Goal: Task Accomplishment & Management: Complete application form

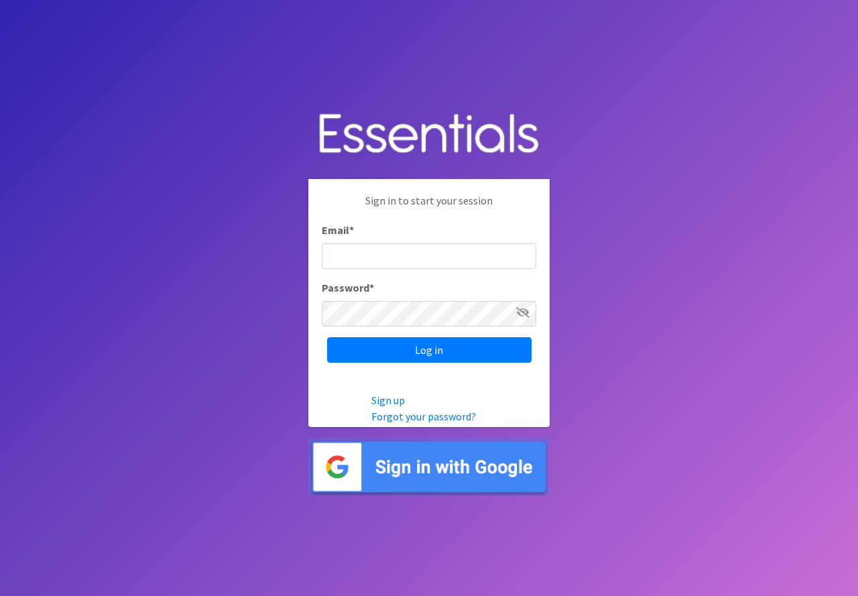
click at [407, 259] on input "Email *" at bounding box center [429, 255] width 214 height 25
type input "[EMAIL_ADDRESS][DOMAIN_NAME]"
click at [327, 337] on input "Log in" at bounding box center [429, 349] width 204 height 25
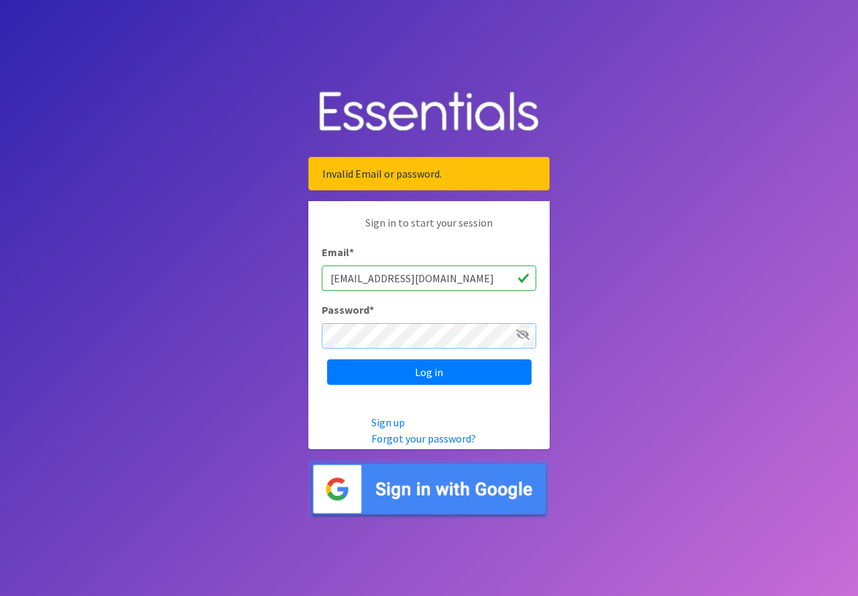
click at [327, 359] on input "Log in" at bounding box center [429, 371] width 204 height 25
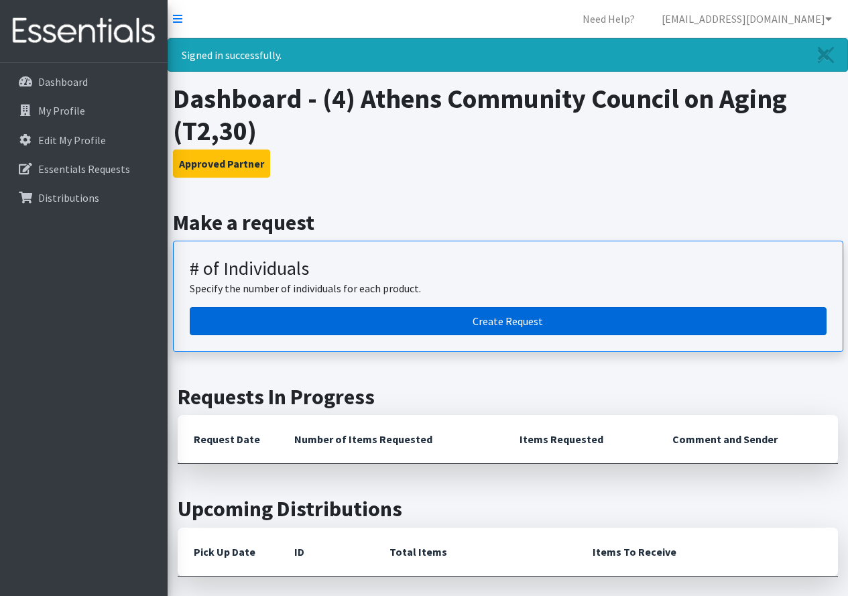
click at [533, 320] on link "Create Request" at bounding box center [508, 321] width 636 height 28
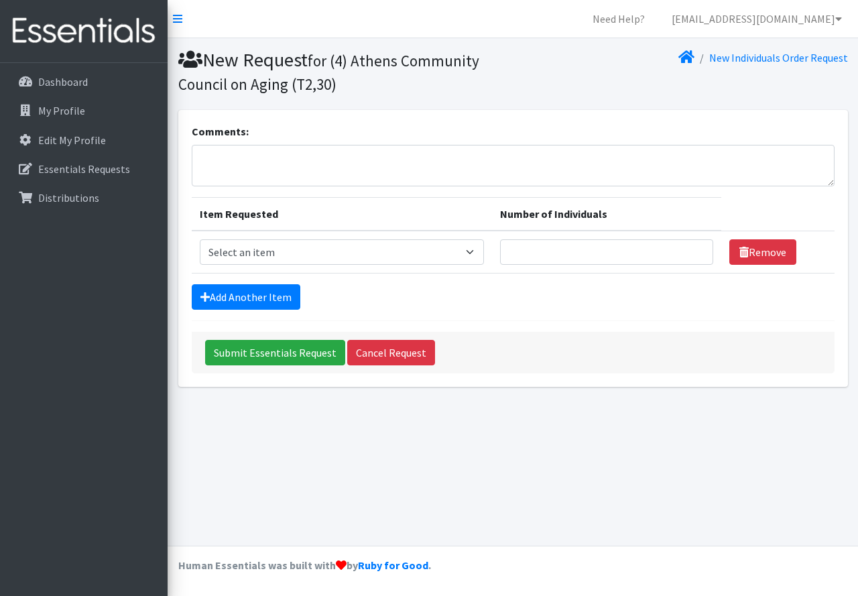
click at [295, 230] on th "Item Requested" at bounding box center [342, 214] width 301 height 33
click at [297, 249] on select "Select an item A: Babies - Size 0 (Preemie) A: Babies - Size 01 (newborn) A: Ba…" at bounding box center [342, 251] width 285 height 25
select select "5610"
click at [200, 239] on select "Select an item A: Babies - Size 0 (Preemie) A: Babies - Size 01 (newborn) A: Ba…" at bounding box center [342, 251] width 285 height 25
click at [695, 247] on input "1" at bounding box center [606, 251] width 212 height 25
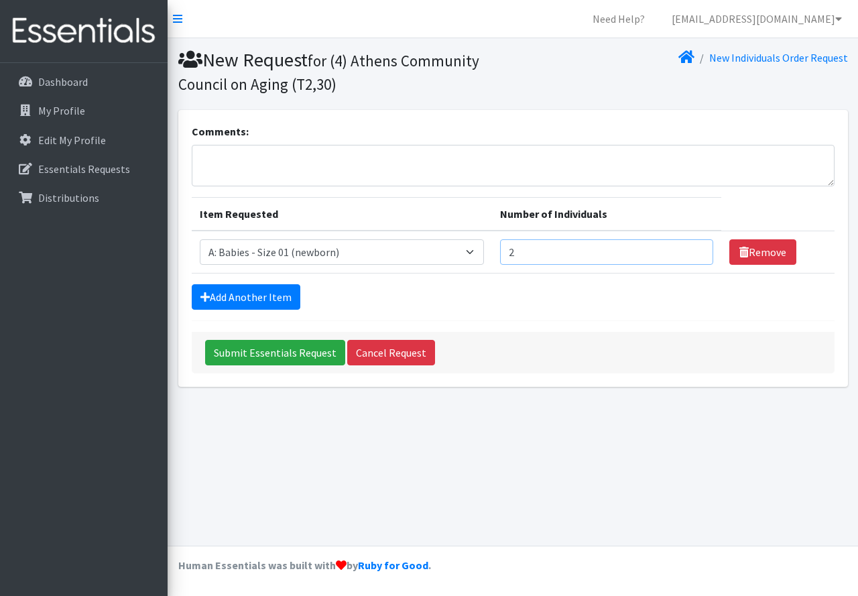
type input "2"
click at [695, 247] on input "2" at bounding box center [606, 251] width 212 height 25
click at [228, 292] on link "Add Another Item" at bounding box center [246, 296] width 109 height 25
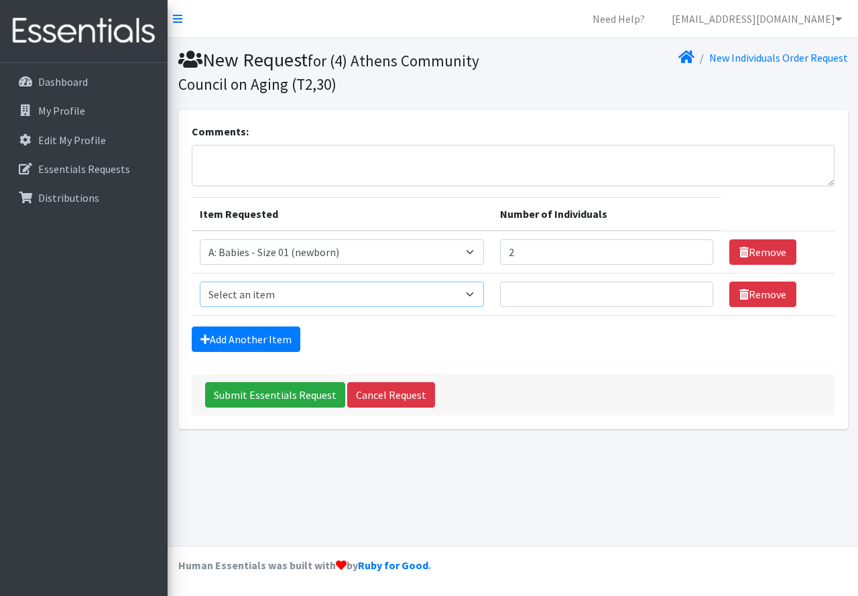
click at [242, 290] on select "Select an item A: Babies - Size 0 (Preemie) A: Babies - Size 01 (newborn) A: Ba…" at bounding box center [342, 293] width 285 height 25
select select "5611"
click at [200, 281] on select "Select an item A: Babies - Size 0 (Preemie) A: Babies - Size 01 (newborn) A: Ba…" at bounding box center [342, 293] width 285 height 25
type input "1"
click at [691, 258] on input "1" at bounding box center [606, 251] width 212 height 25
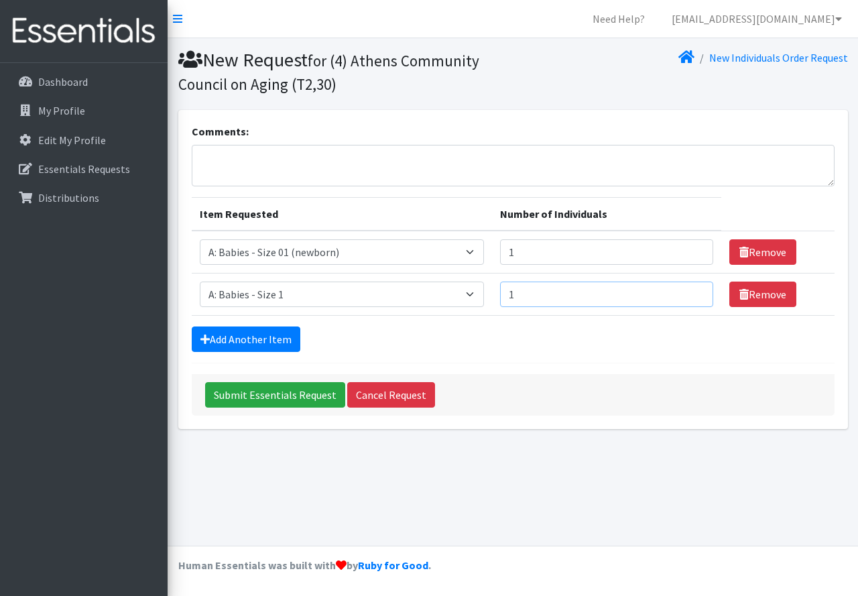
click at [695, 288] on input "1" at bounding box center [606, 293] width 212 height 25
click at [695, 288] on input "2" at bounding box center [606, 293] width 212 height 25
type input "3"
click at [694, 288] on input "3" at bounding box center [606, 293] width 212 height 25
click at [230, 340] on link "Add Another Item" at bounding box center [246, 338] width 109 height 25
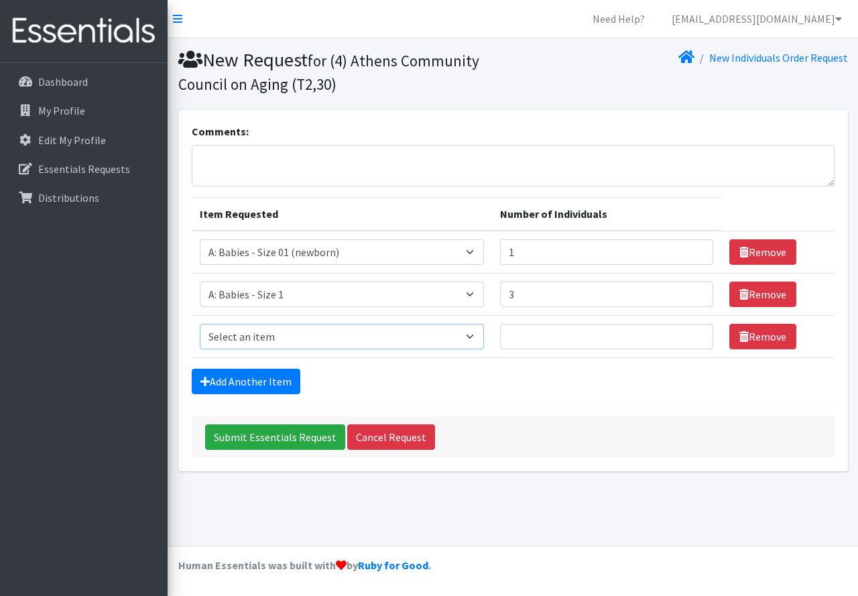
click at [272, 340] on select "Select an item A: Babies - Size 0 (Preemie) A: Babies - Size 01 (newborn) A: Ba…" at bounding box center [342, 336] width 285 height 25
click at [200, 324] on select "Select an item A: Babies - Size 0 (Preemie) A: Babies - Size 01 (newborn) A: Ba…" at bounding box center [342, 336] width 285 height 25
click at [316, 354] on td "Item Requested Select an item A: Babies - Size 0 (Preemie) A: Babies - Size 01 …" at bounding box center [342, 337] width 301 height 42
click at [314, 342] on select "Select an item A: Babies - Size 0 (Preemie) A: Babies - Size 01 (newborn) A: Ba…" at bounding box center [342, 336] width 285 height 25
select select "5612"
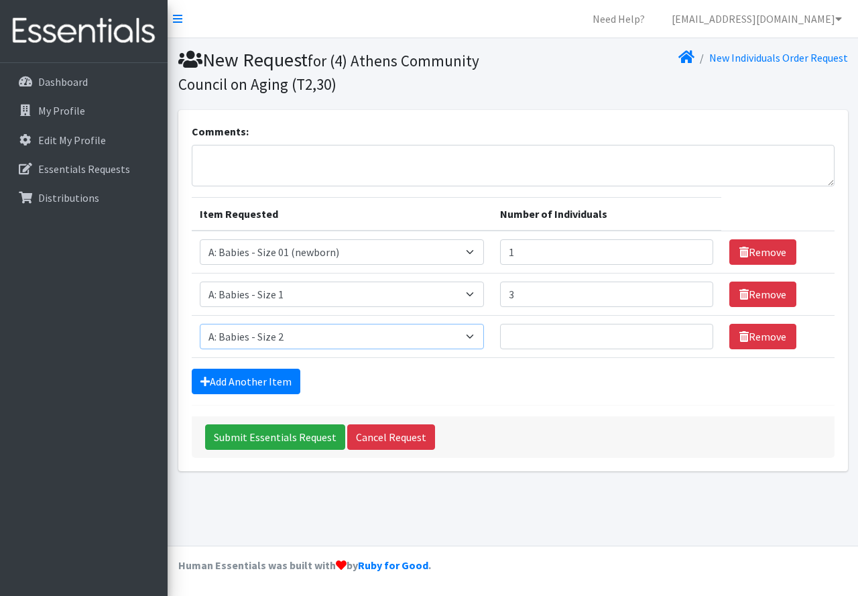
click at [200, 324] on select "Select an item A: Babies - Size 0 (Preemie) A: Babies - Size 01 (newborn) A: Ba…" at bounding box center [342, 336] width 285 height 25
click at [695, 334] on input "1" at bounding box center [606, 336] width 212 height 25
click at [695, 334] on input "2" at bounding box center [606, 336] width 212 height 25
type input "3"
click at [695, 334] on input "3" at bounding box center [606, 336] width 212 height 25
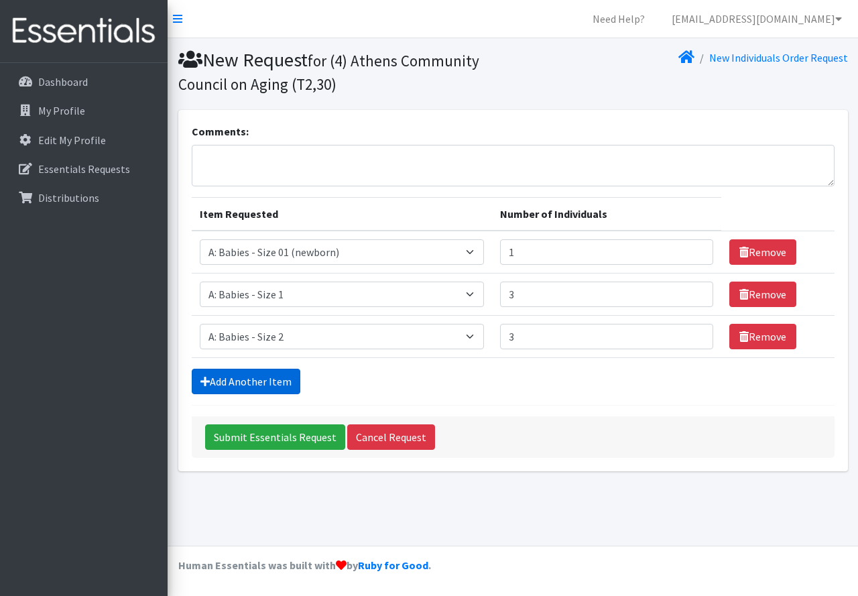
click at [218, 379] on link "Add Another Item" at bounding box center [246, 380] width 109 height 25
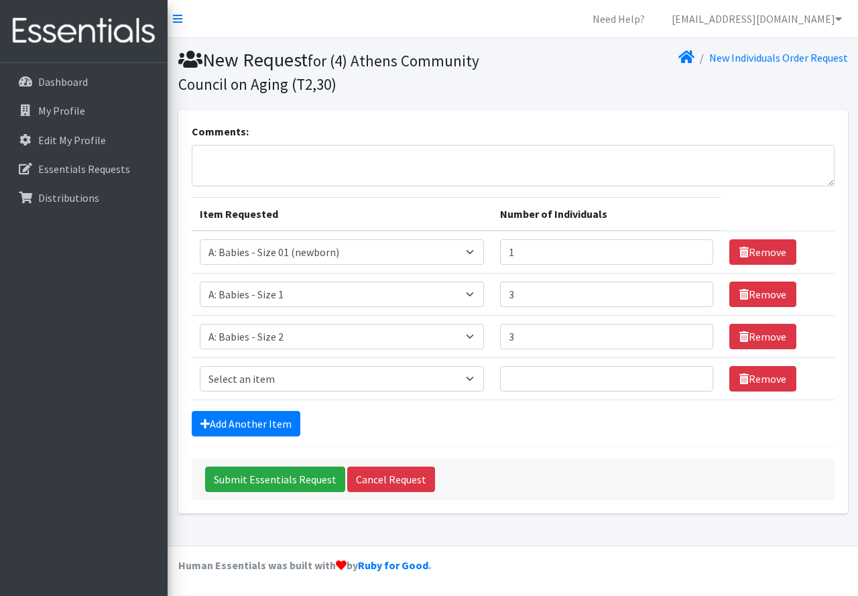
click at [289, 363] on td "Item Requested Select an item A: Babies - Size 0 (Preemie) A: Babies - Size 01 …" at bounding box center [342, 379] width 301 height 42
click at [289, 377] on select "Select an item A: Babies - Size 0 (Preemie) A: Babies - Size 01 (newborn) A: Ba…" at bounding box center [342, 378] width 285 height 25
click at [200, 366] on select "Select an item A: Babies - Size 0 (Preemie) A: Babies - Size 01 (newborn) A: Ba…" at bounding box center [342, 378] width 285 height 25
click at [395, 375] on select "Select an item A: Babies - Size 0 (Preemie) A: Babies - Size 01 (newborn) A: Ba…" at bounding box center [342, 378] width 285 height 25
select select "5613"
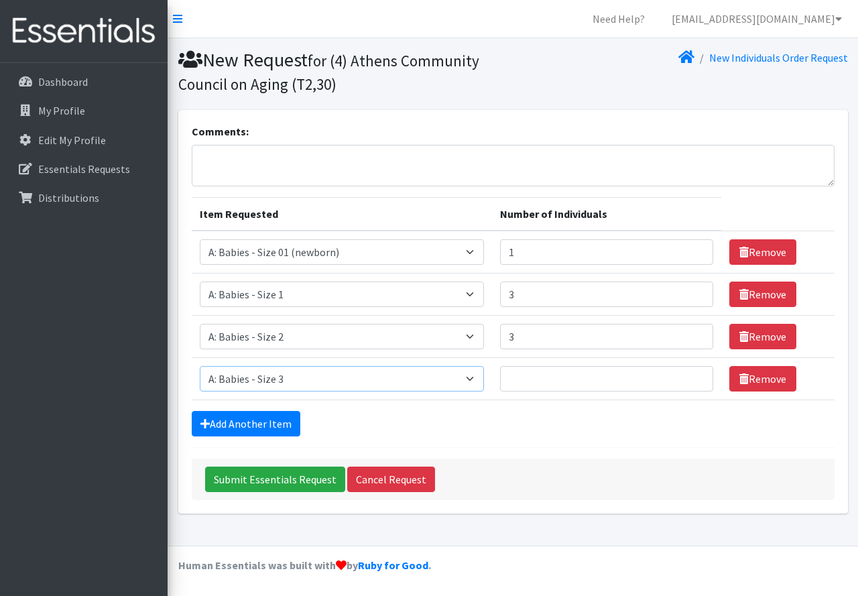
click at [200, 366] on select "Select an item A: Babies - Size 0 (Preemie) A: Babies - Size 01 (newborn) A: Ba…" at bounding box center [342, 378] width 285 height 25
click at [691, 376] on input "1" at bounding box center [606, 378] width 212 height 25
click at [693, 372] on input "1" at bounding box center [606, 378] width 212 height 25
click at [693, 372] on input "2" at bounding box center [606, 378] width 212 height 25
click at [691, 373] on input "3" at bounding box center [606, 378] width 212 height 25
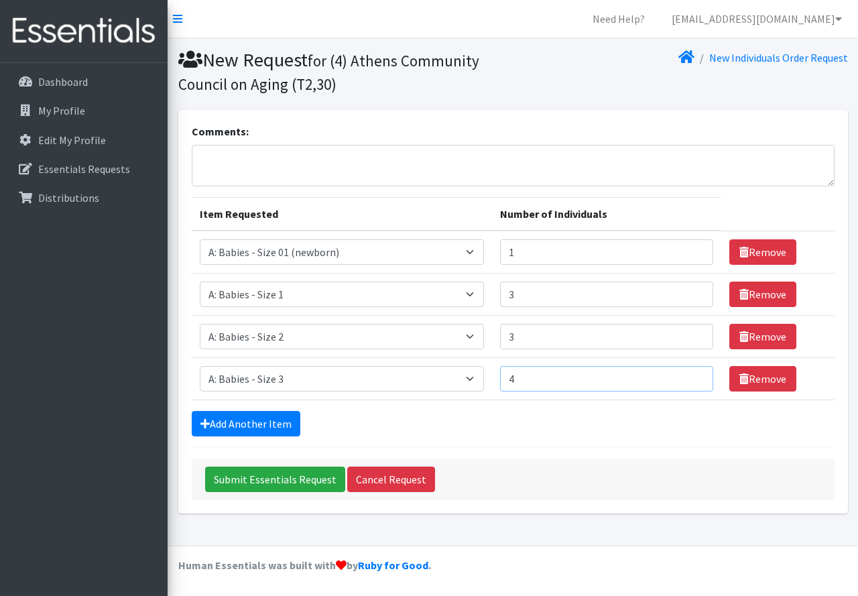
type input "4"
click at [691, 373] on input "4" at bounding box center [606, 378] width 212 height 25
click at [241, 413] on link "Add Another Item" at bounding box center [246, 423] width 109 height 25
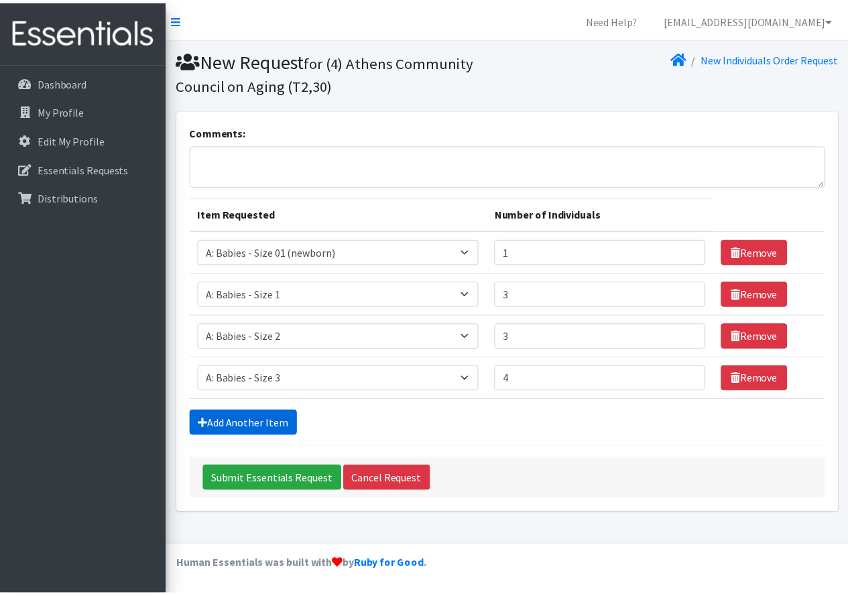
scroll to position [21, 0]
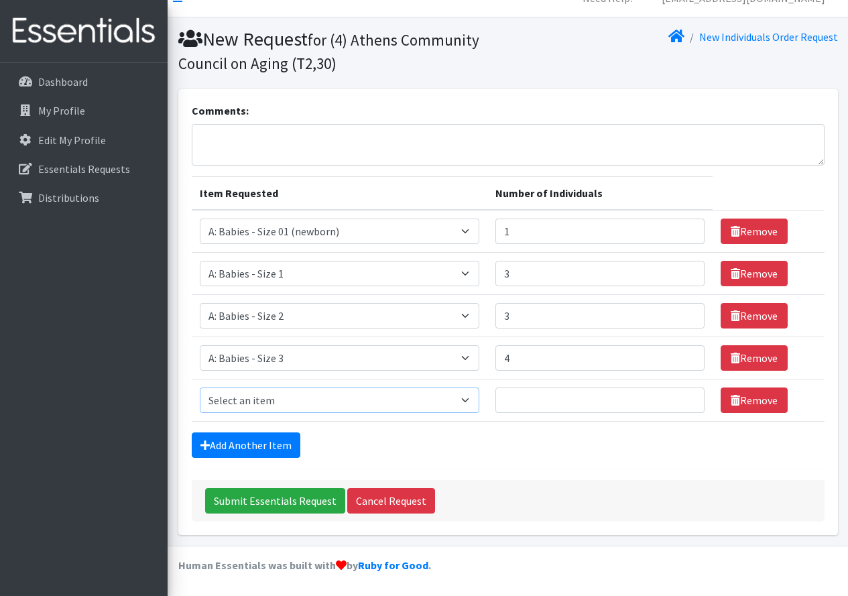
click at [303, 400] on select "Select an item A: Babies - Size 0 (Preemie) A: Babies - Size 01 (newborn) A: Ba…" at bounding box center [340, 399] width 280 height 25
select select "5614"
click at [200, 387] on select "Select an item A: Babies - Size 0 (Preemie) A: Babies - Size 01 (newborn) A: Ba…" at bounding box center [340, 399] width 280 height 25
click at [628, 403] on input "Number of Individuals" at bounding box center [599, 399] width 209 height 25
type input "4"
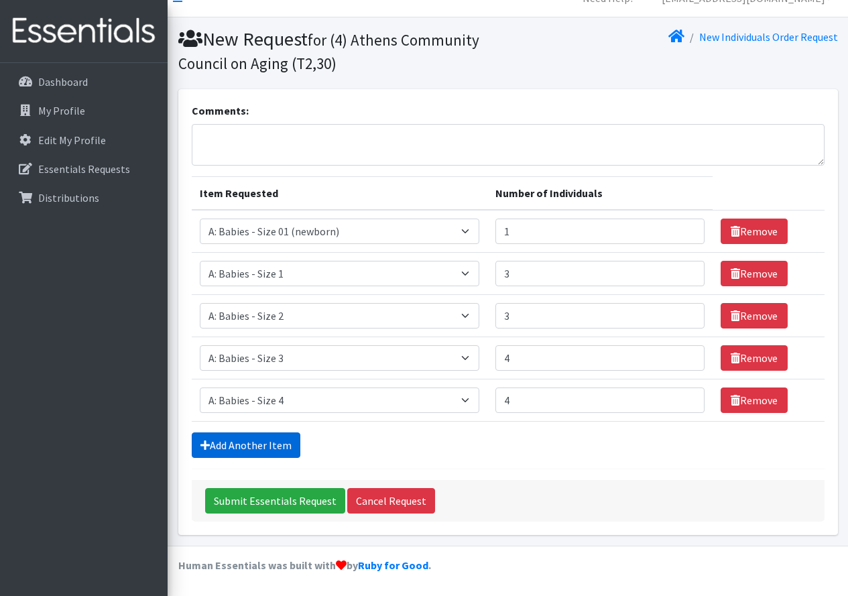
click at [224, 437] on link "Add Another Item" at bounding box center [246, 444] width 109 height 25
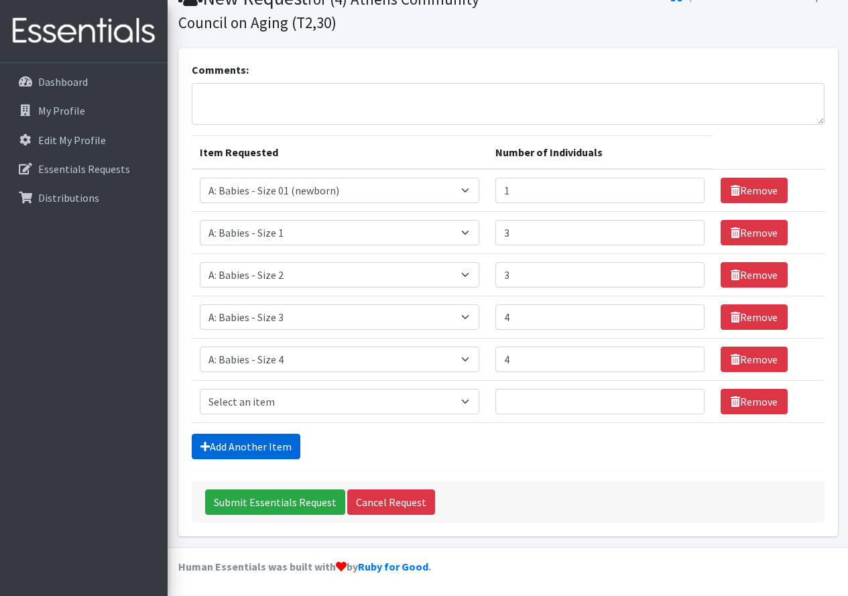
scroll to position [63, 0]
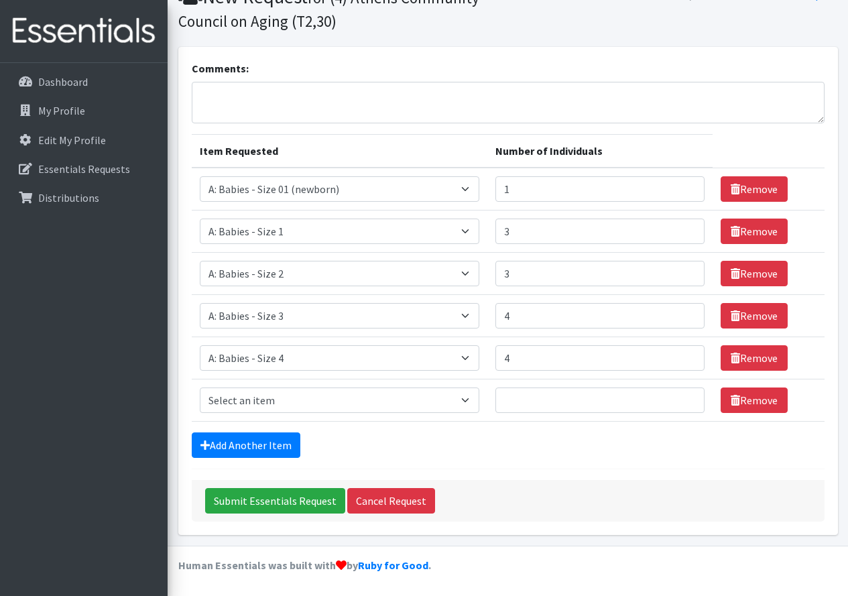
click at [373, 387] on td "Item Requested Select an item A: Babies - Size 0 (Preemie) A: Babies - Size 01 …" at bounding box center [340, 400] width 296 height 42
click at [367, 394] on select "Select an item A: Babies - Size 0 (Preemie) A: Babies - Size 01 (newborn) A: Ba…" at bounding box center [340, 399] width 280 height 25
select select "5616"
click at [200, 387] on select "Select an item A: Babies - Size 0 (Preemie) A: Babies - Size 01 (newborn) A: Ba…" at bounding box center [340, 399] width 280 height 25
click at [559, 397] on input "Number of Individuals" at bounding box center [599, 399] width 209 height 25
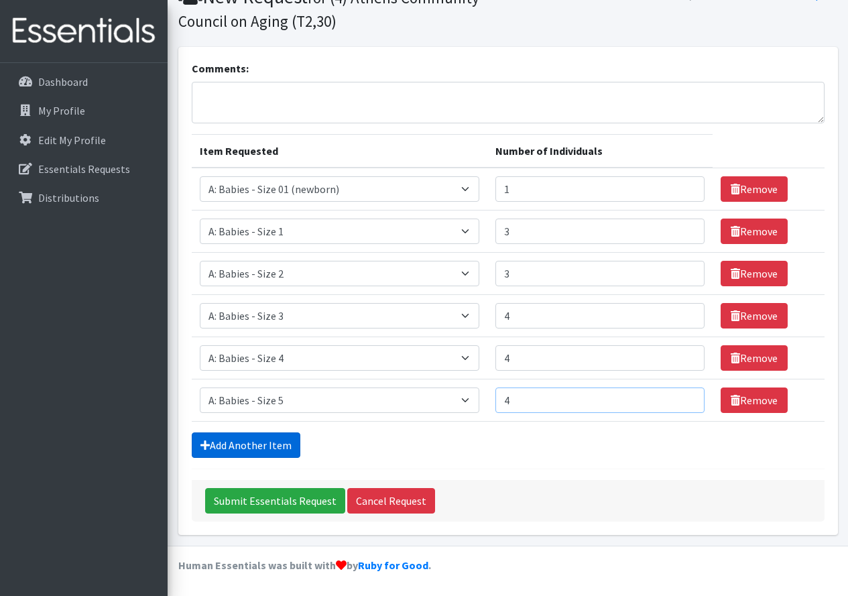
type input "4"
click at [278, 445] on link "Add Another Item" at bounding box center [246, 444] width 109 height 25
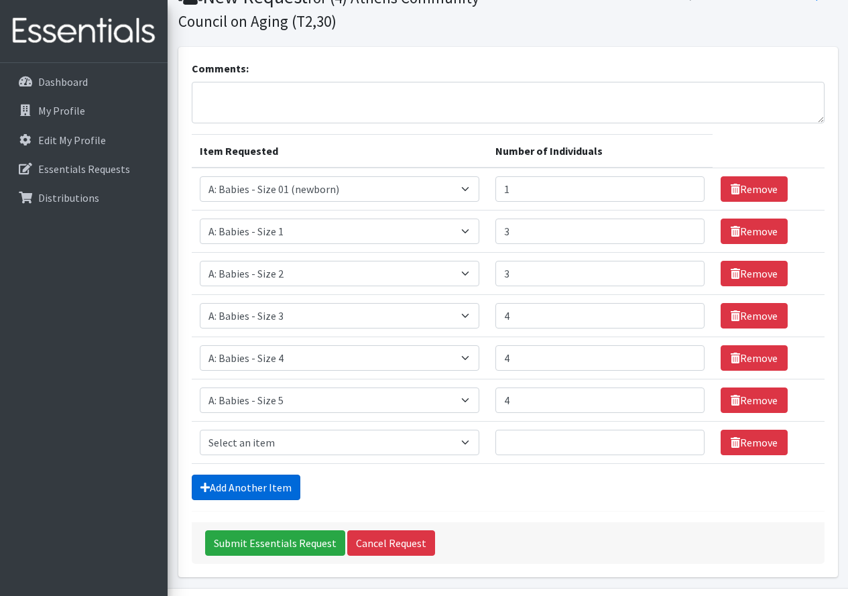
scroll to position [105, 0]
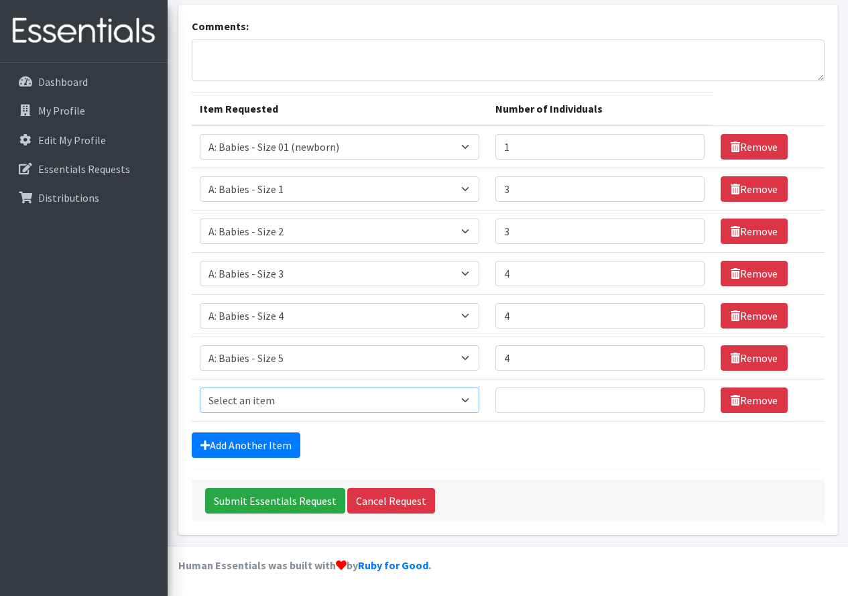
click at [338, 387] on select "Select an item A: Babies - Size 0 (Preemie) A: Babies - Size 01 (newborn) A: Ba…" at bounding box center [340, 399] width 280 height 25
select select "5617"
click at [200, 387] on select "Select an item A: Babies - Size 0 (Preemie) A: Babies - Size 01 (newborn) A: Ba…" at bounding box center [340, 399] width 280 height 25
drag, startPoint x: 531, startPoint y: 399, endPoint x: 809, endPoint y: 376, distance: 279.7
click at [557, 397] on input "Number of Individuals" at bounding box center [599, 399] width 209 height 25
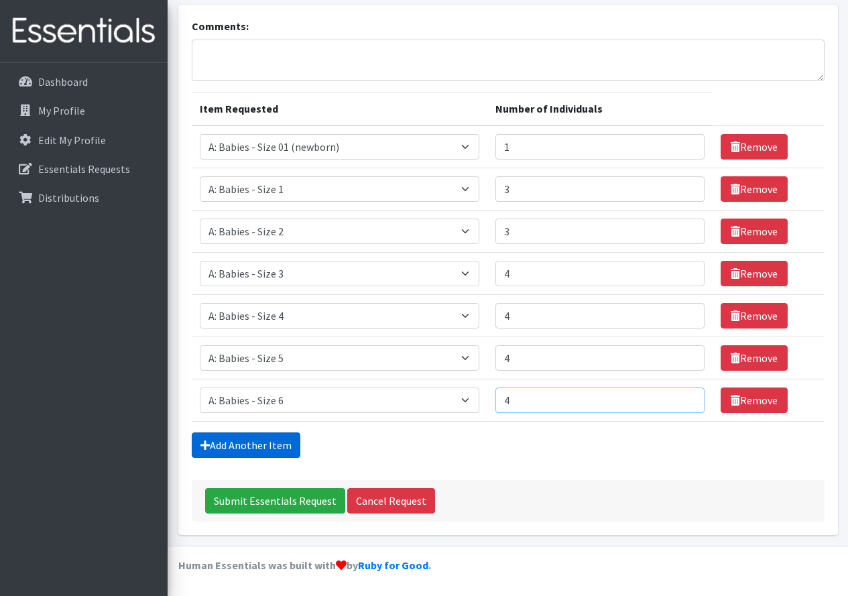
type input "4"
click at [284, 439] on link "Add Another Item" at bounding box center [246, 444] width 109 height 25
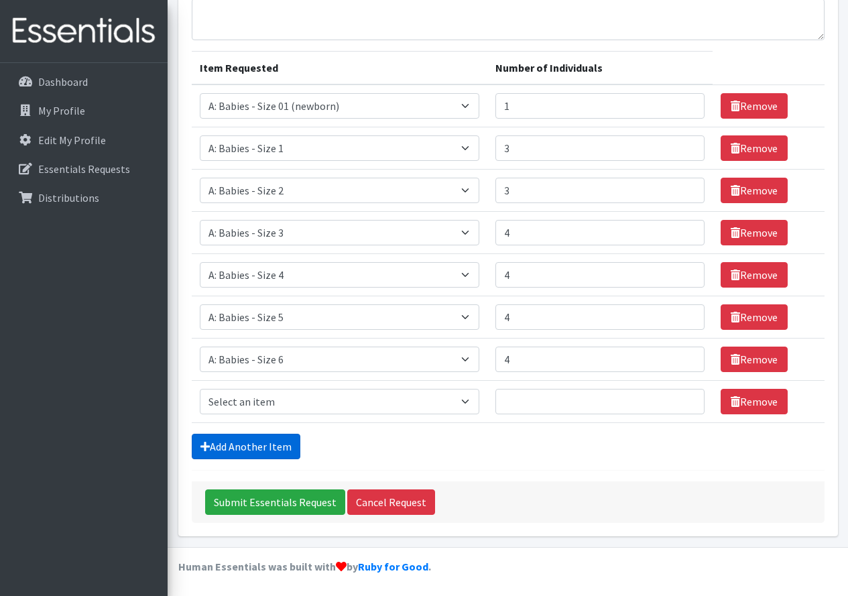
scroll to position [147, 0]
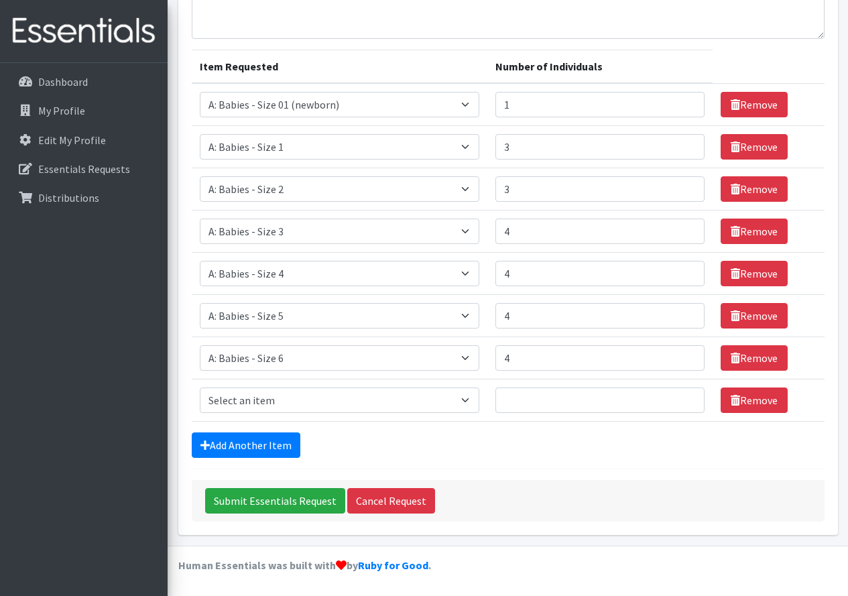
click at [273, 386] on td "Item Requested Select an item A: Babies - Size 0 (Preemie) A: Babies - Size 01 …" at bounding box center [340, 400] width 296 height 42
click at [275, 393] on select "Select an item A: Babies - Size 0 (Preemie) A: Babies - Size 01 (newborn) A: Ba…" at bounding box center [340, 399] width 280 height 25
select select "8888"
click at [200, 387] on select "Select an item A: Babies - Size 0 (Preemie) A: Babies - Size 01 (newborn) A: Ba…" at bounding box center [340, 399] width 280 height 25
drag, startPoint x: 494, startPoint y: 389, endPoint x: 533, endPoint y: 403, distance: 41.3
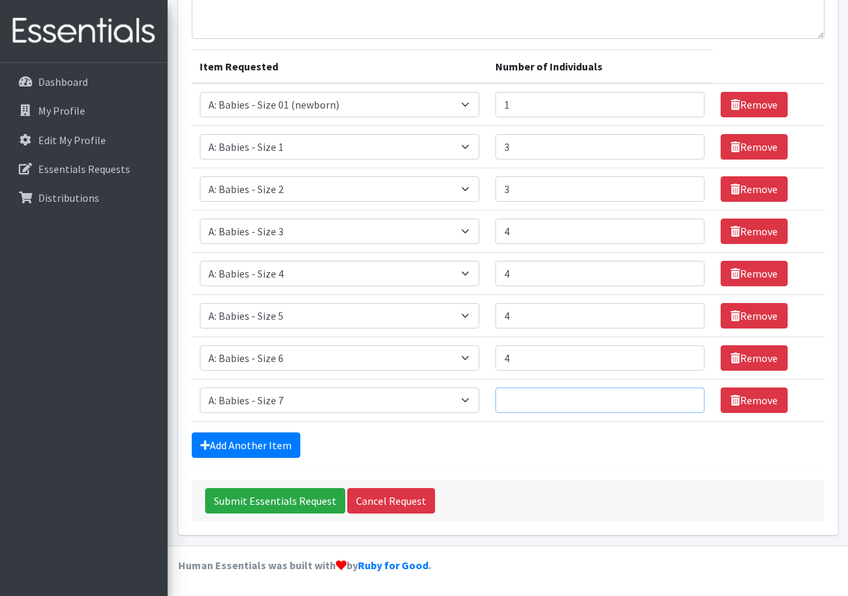
click at [521, 404] on td "Number of Individuals" at bounding box center [599, 400] width 225 height 42
click at [533, 403] on input "Number of Individuals" at bounding box center [599, 399] width 209 height 25
type input "4"
click at [238, 443] on link "Add Another Item" at bounding box center [246, 444] width 109 height 25
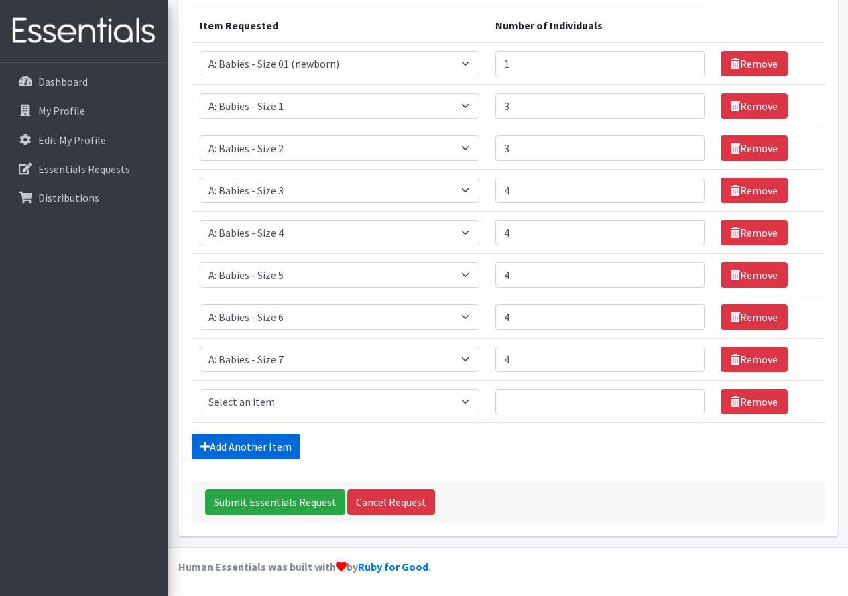
scroll to position [190, 0]
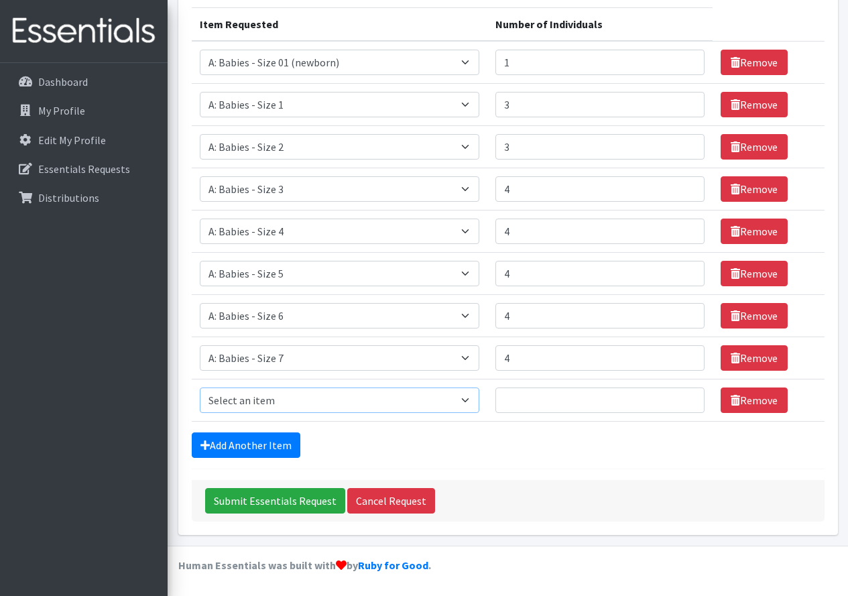
click at [277, 405] on select "Select an item A: Babies - Size 0 (Preemie) A: Babies - Size 01 (newborn) A: Ba…" at bounding box center [340, 399] width 280 height 25
select select "5598"
click at [200, 387] on select "Select an item A: Babies - Size 0 (Preemie) A: Babies - Size 01 (newborn) A: Ba…" at bounding box center [340, 399] width 280 height 25
drag, startPoint x: 543, startPoint y: 405, endPoint x: 644, endPoint y: 389, distance: 102.4
click at [544, 404] on input "Number of Individuals" at bounding box center [599, 399] width 209 height 25
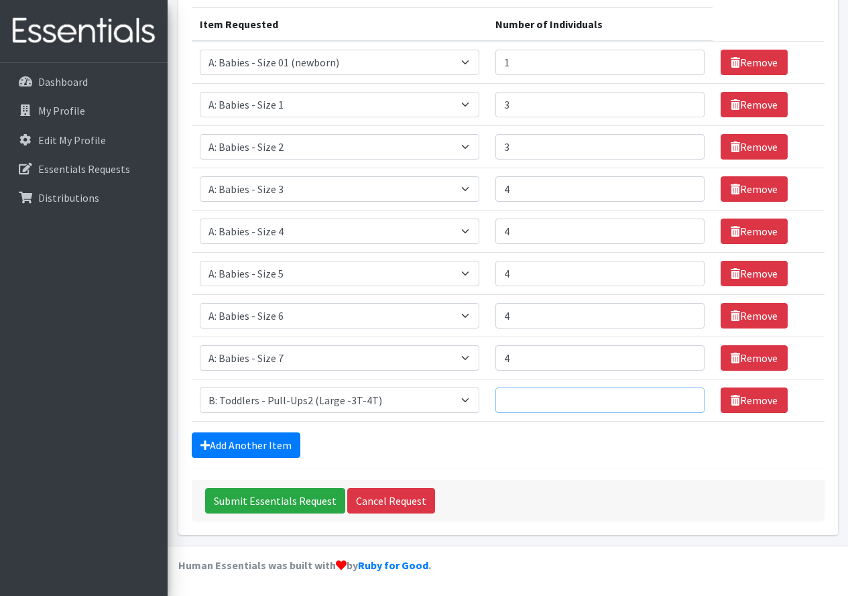
type input "3"
click at [229, 438] on link "Add Another Item" at bounding box center [246, 444] width 109 height 25
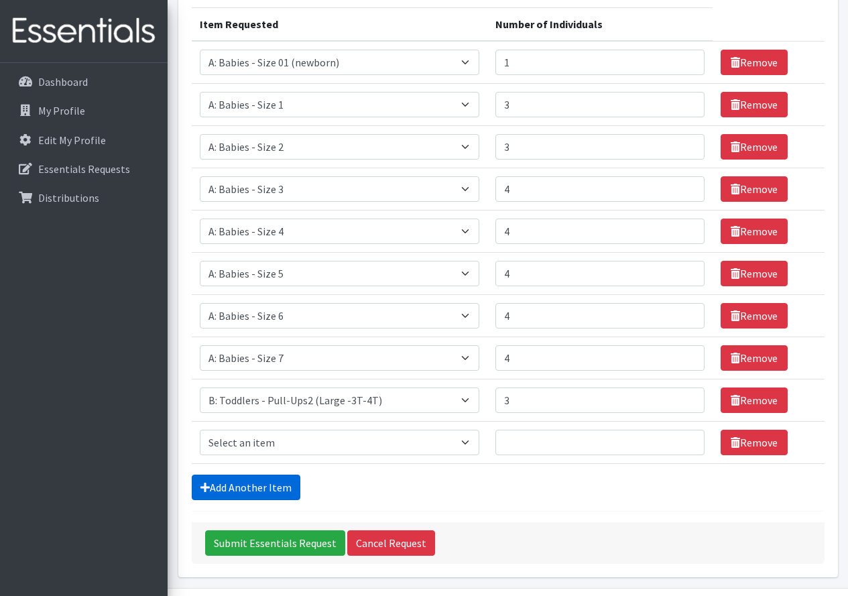
scroll to position [232, 0]
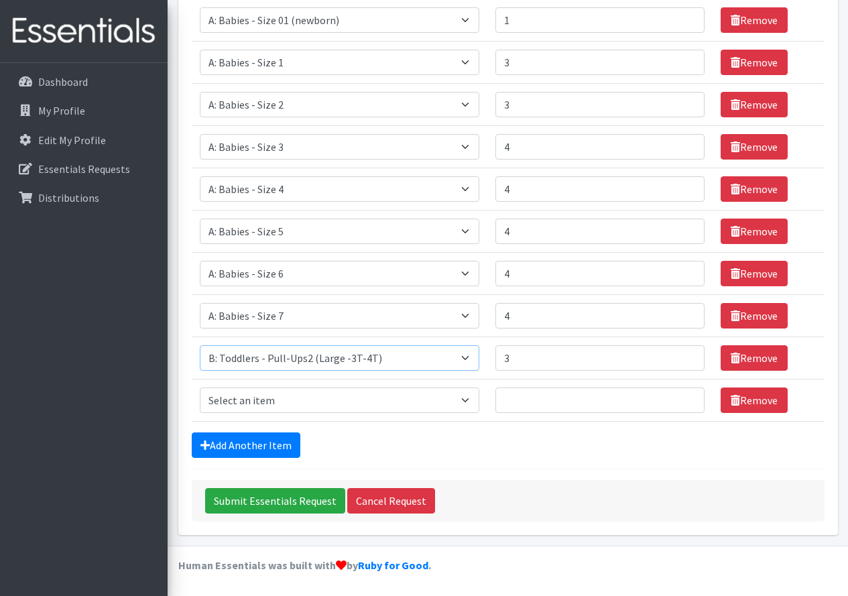
click at [360, 361] on select "Select an item A: Babies - Size 0 (Preemie) A: Babies - Size 01 (newborn) A: Ba…" at bounding box center [340, 357] width 280 height 25
select select "5612"
click at [200, 345] on select "Select an item A: Babies - Size 0 (Preemie) A: Babies - Size 01 (newborn) A: Ba…" at bounding box center [340, 357] width 280 height 25
click at [528, 364] on input "3" at bounding box center [599, 357] width 209 height 25
type input "2"
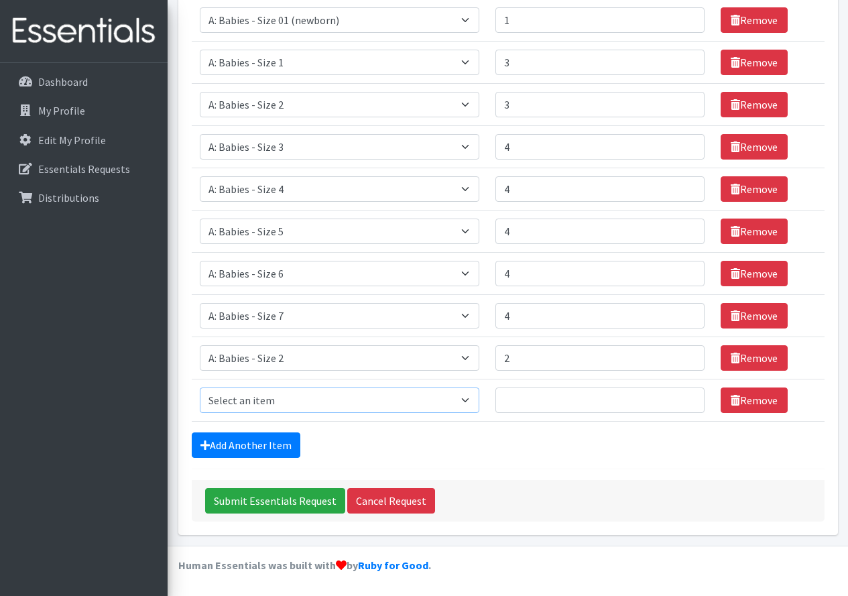
click at [471, 401] on select "Select an item A: Babies - Size 0 (Preemie) A: Babies - Size 01 (newborn) A: Ba…" at bounding box center [340, 399] width 280 height 25
select select "5597"
click at [200, 387] on select "Select an item A: Babies - Size 0 (Preemie) A: Babies - Size 01 (newborn) A: Ba…" at bounding box center [340, 399] width 280 height 25
click at [469, 360] on select "Select an item A: Babies - Size 0 (Preemie) A: Babies - Size 01 (newborn) A: Ba…" at bounding box center [340, 357] width 280 height 25
select select "5597"
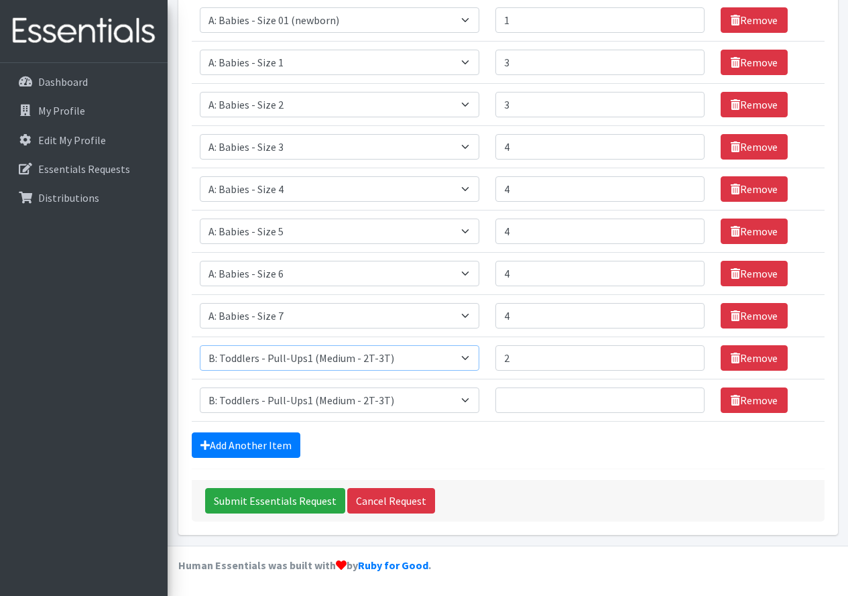
click at [200, 345] on select "Select an item A: Babies - Size 0 (Preemie) A: Babies - Size 01 (newborn) A: Ba…" at bounding box center [340, 357] width 280 height 25
click at [470, 399] on select "Select an item A: Babies - Size 0 (Preemie) A: Babies - Size 01 (newborn) A: Ba…" at bounding box center [340, 399] width 280 height 25
select select "5598"
click at [200, 387] on select "Select an item A: Babies - Size 0 (Preemie) A: Babies - Size 01 (newborn) A: Ba…" at bounding box center [340, 399] width 280 height 25
click at [561, 403] on input "Number of Individuals" at bounding box center [599, 399] width 209 height 25
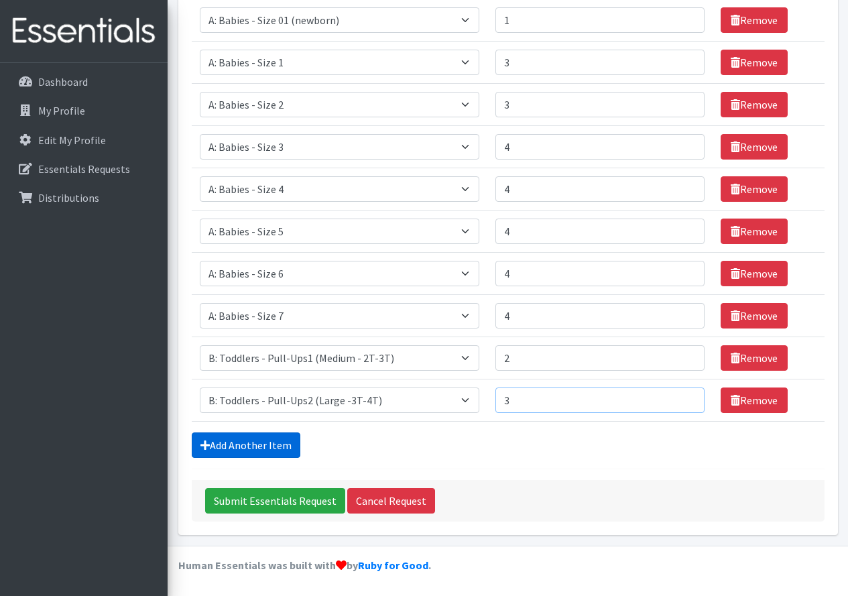
type input "3"
click at [242, 445] on link "Add Another Item" at bounding box center [246, 444] width 109 height 25
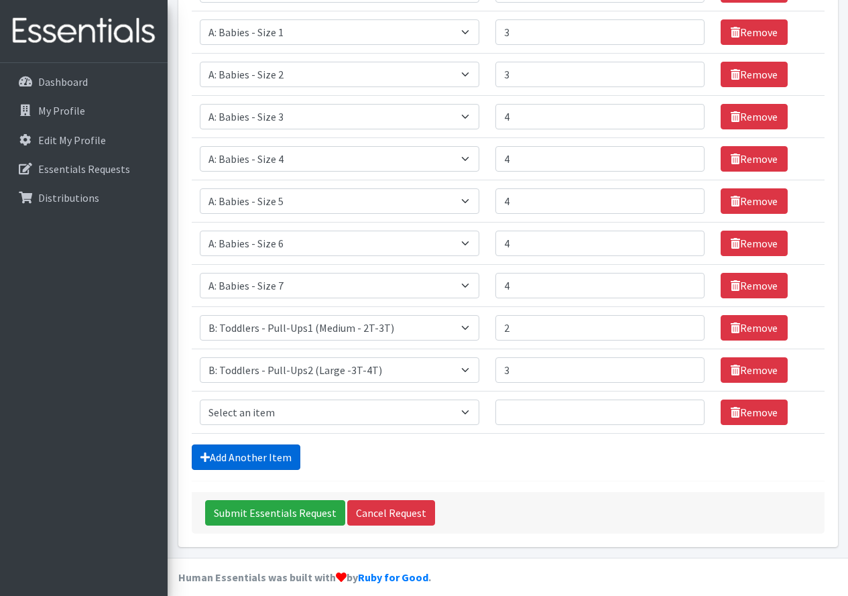
scroll to position [274, 0]
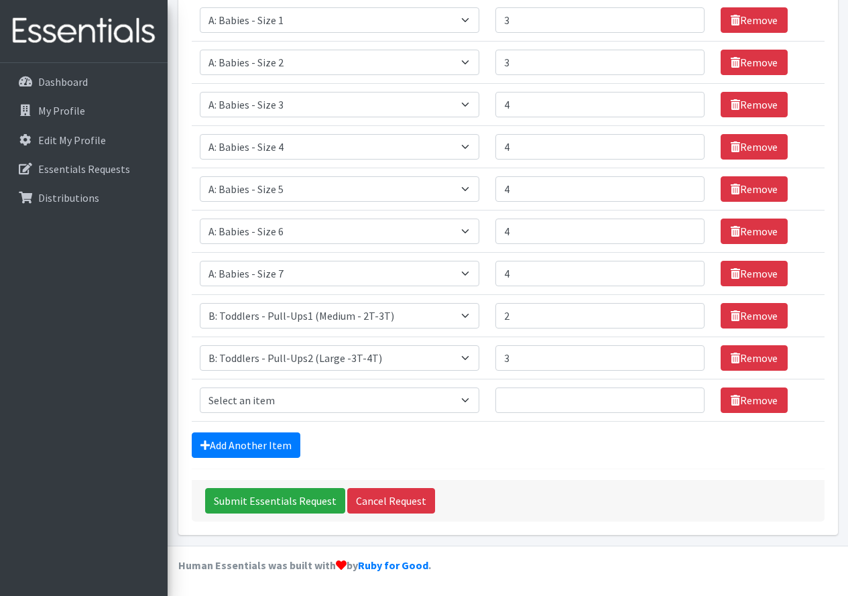
click at [305, 385] on td "Item Requested Select an item A: Babies - Size 0 (Preemie) A: Babies - Size 01 …" at bounding box center [340, 400] width 296 height 42
click at [304, 397] on select "Select an item A: Babies - Size 0 (Preemie) A: Babies - Size 01 (newborn) A: Ba…" at bounding box center [340, 399] width 280 height 25
select select "5599"
click at [200, 387] on select "Select an item A: Babies - Size 0 (Preemie) A: Babies - Size 01 (newborn) A: Ba…" at bounding box center [340, 399] width 280 height 25
click at [549, 395] on input "Number of Individuals" at bounding box center [599, 399] width 209 height 25
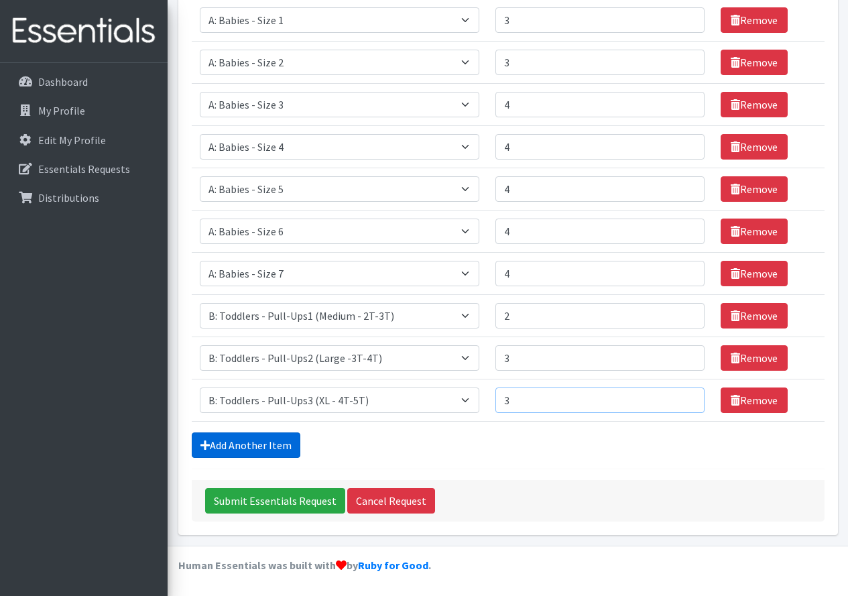
type input "3"
click at [272, 436] on link "Add Another Item" at bounding box center [246, 444] width 109 height 25
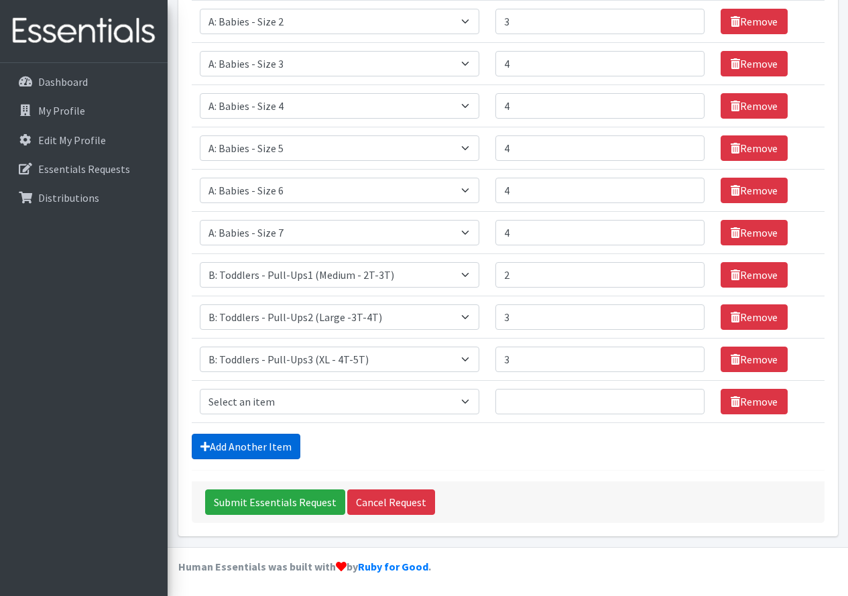
scroll to position [316, 0]
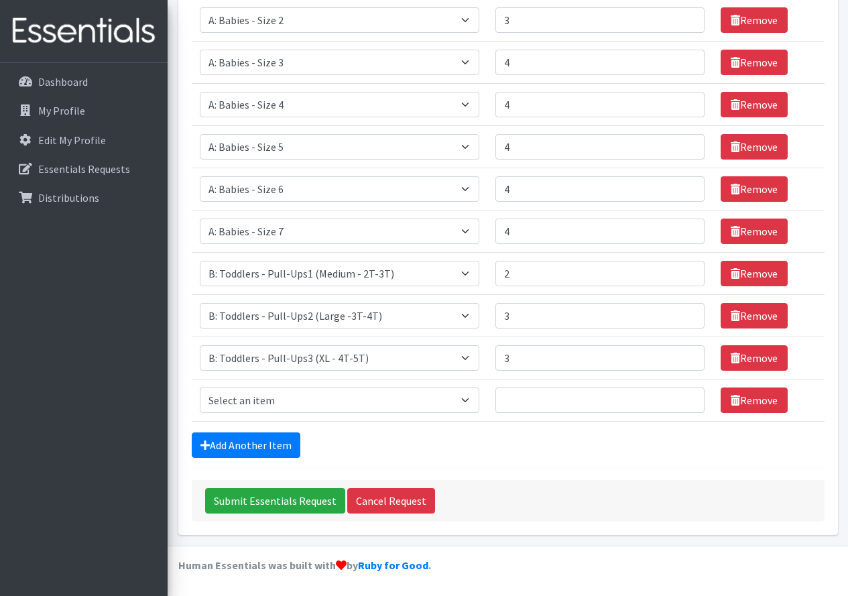
click at [311, 421] on td "Item Requested Select an item A: Babies - Size 0 (Preemie) A: Babies - Size 01 …" at bounding box center [340, 400] width 296 height 42
click at [327, 401] on select "Select an item A: Babies - Size 0 (Preemie) A: Babies - Size 01 (newborn) A: Ba…" at bounding box center [340, 399] width 280 height 25
click at [200, 387] on select "Select an item A: Babies - Size 0 (Preemie) A: Babies - Size 01 (newborn) A: Ba…" at bounding box center [340, 399] width 280 height 25
click at [323, 401] on select "Select an item A: Babies - Size 0 (Preemie) A: Babies - Size 01 (newborn) A: Ba…" at bounding box center [340, 399] width 280 height 25
select select "8889"
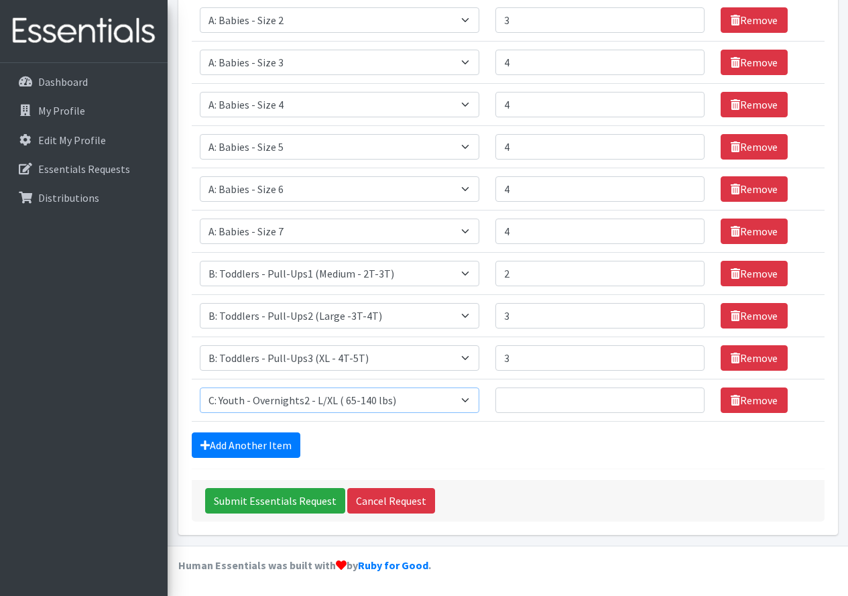
click at [200, 387] on select "Select an item A: Babies - Size 0 (Preemie) A: Babies - Size 01 (newborn) A: Ba…" at bounding box center [340, 399] width 280 height 25
click at [618, 414] on td "Number of Individuals" at bounding box center [599, 400] width 225 height 42
drag, startPoint x: 623, startPoint y: 401, endPoint x: 808, endPoint y: 393, distance: 185.1
click at [624, 401] on input "Number of Individuals" at bounding box center [599, 399] width 209 height 25
type input "2"
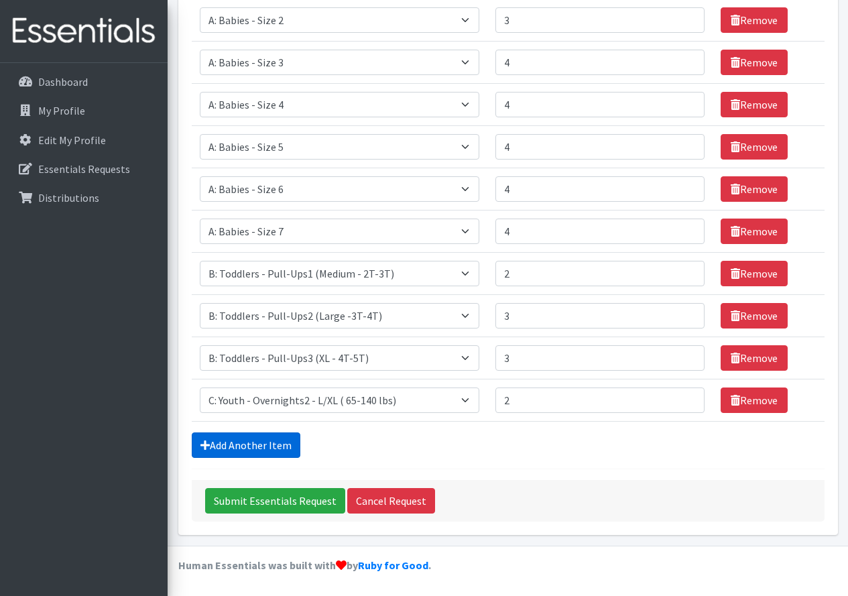
click at [265, 447] on link "Add Another Item" at bounding box center [246, 444] width 109 height 25
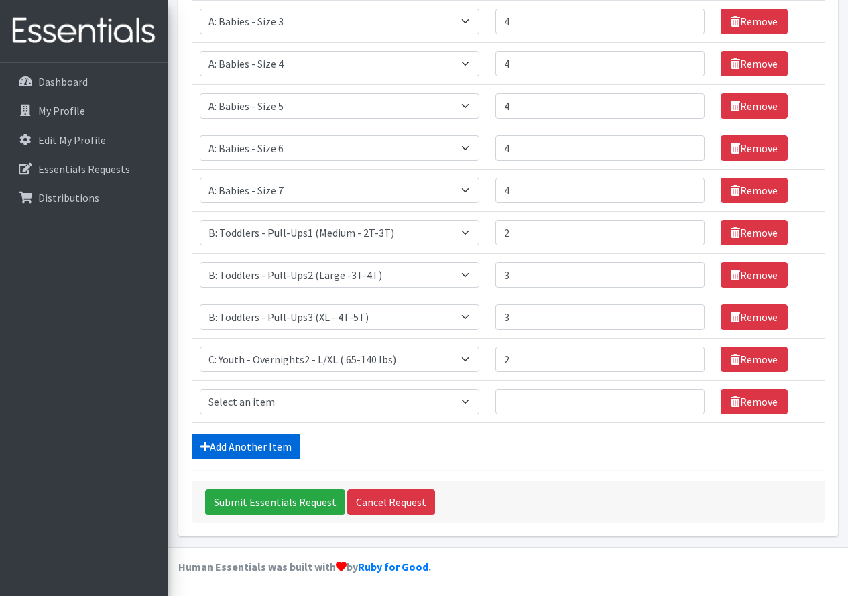
scroll to position [358, 0]
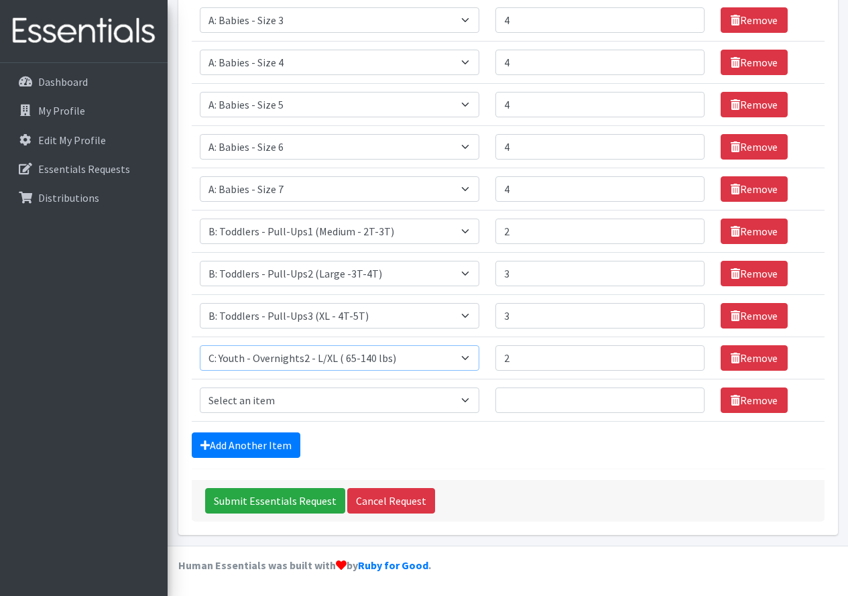
click at [458, 363] on select "Select an item A: Babies - Size 0 (Preemie) A: Babies - Size 01 (newborn) A: Ba…" at bounding box center [340, 357] width 280 height 25
select select "5594"
click at [200, 345] on select "Select an item A: Babies - Size 0 (Preemie) A: Babies - Size 01 (newborn) A: Ba…" at bounding box center [340, 357] width 280 height 25
type input "1"
click at [685, 361] on input "1" at bounding box center [599, 357] width 209 height 25
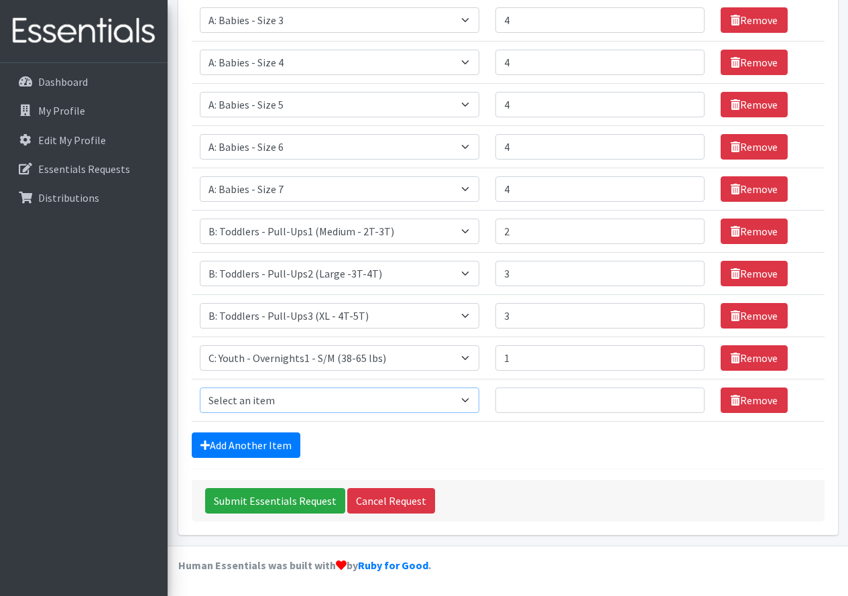
click at [472, 393] on select "Select an item A: Babies - Size 0 (Preemie) A: Babies - Size 01 (newborn) A: Ba…" at bounding box center [340, 399] width 280 height 25
select select "8889"
click at [200, 387] on select "Select an item A: Babies - Size 0 (Preemie) A: Babies - Size 01 (newborn) A: Ba…" at bounding box center [340, 399] width 280 height 25
click at [683, 398] on input "1" at bounding box center [599, 399] width 209 height 25
type input "2"
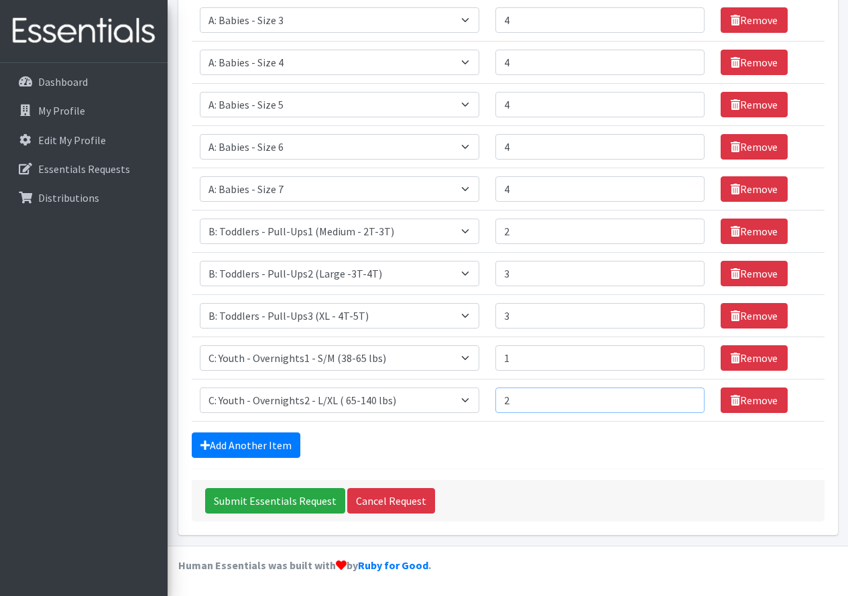
click at [684, 397] on input "2" at bounding box center [599, 399] width 209 height 25
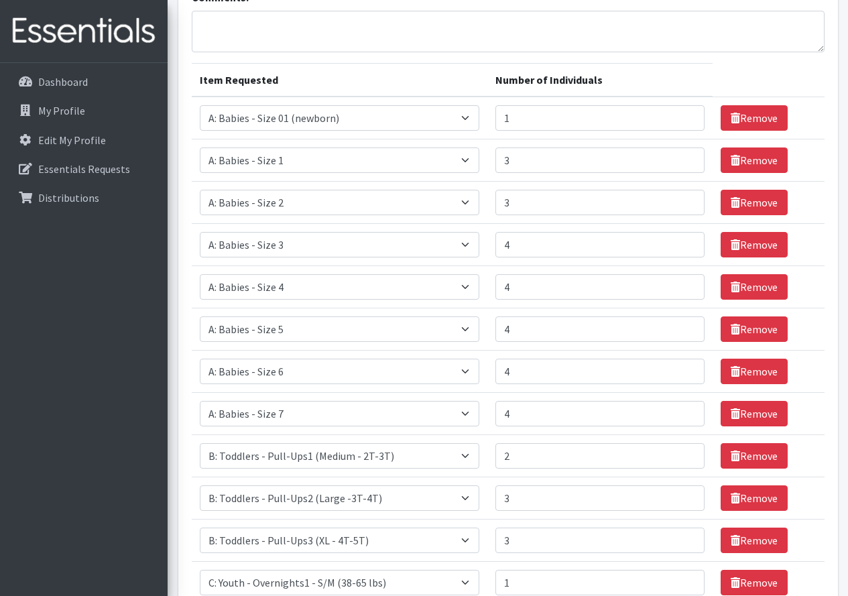
scroll to position [268, 0]
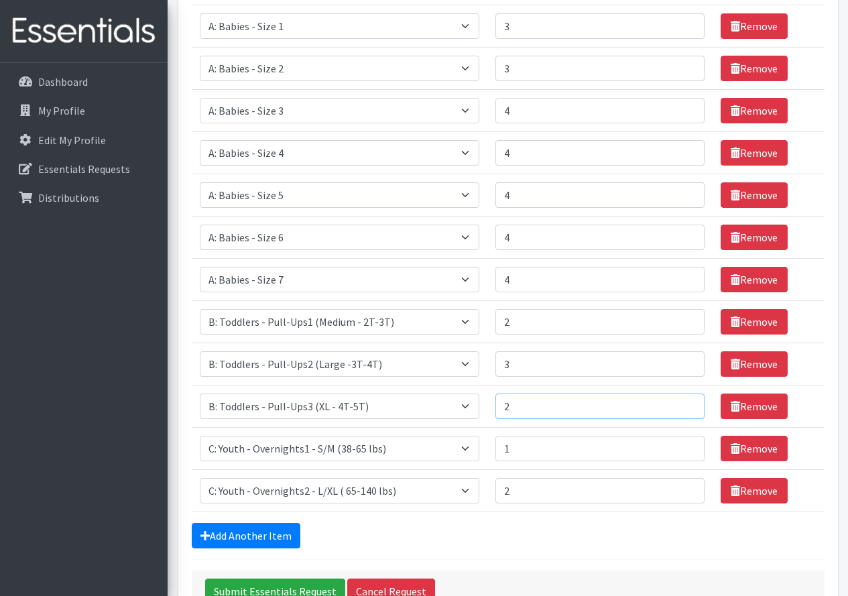
type input "2"
click at [686, 410] on input "2" at bounding box center [599, 405] width 209 height 25
type input "2"
click at [686, 370] on input "2" at bounding box center [599, 363] width 209 height 25
type input "1"
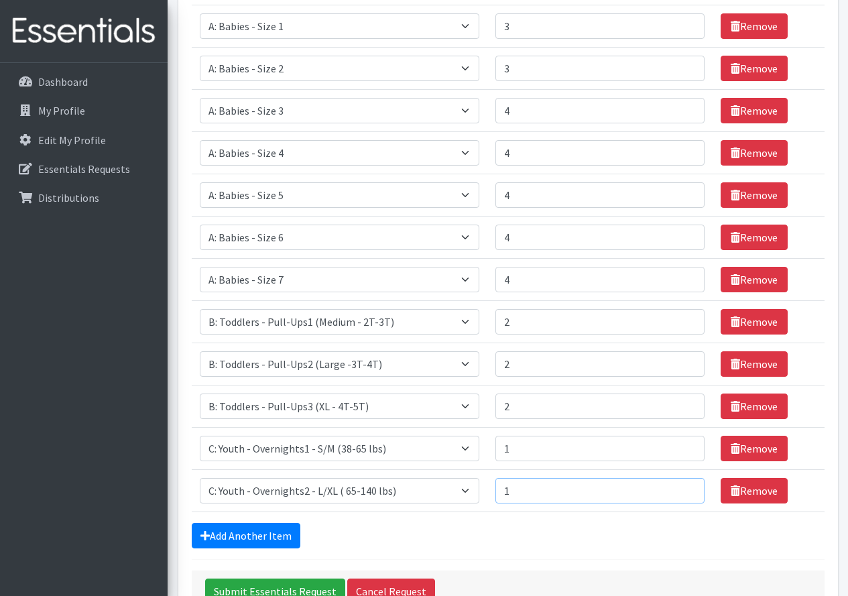
click at [685, 496] on input "1" at bounding box center [599, 490] width 209 height 25
click at [685, 493] on input "1" at bounding box center [599, 490] width 209 height 25
click at [745, 487] on link "Remove" at bounding box center [753, 490] width 67 height 25
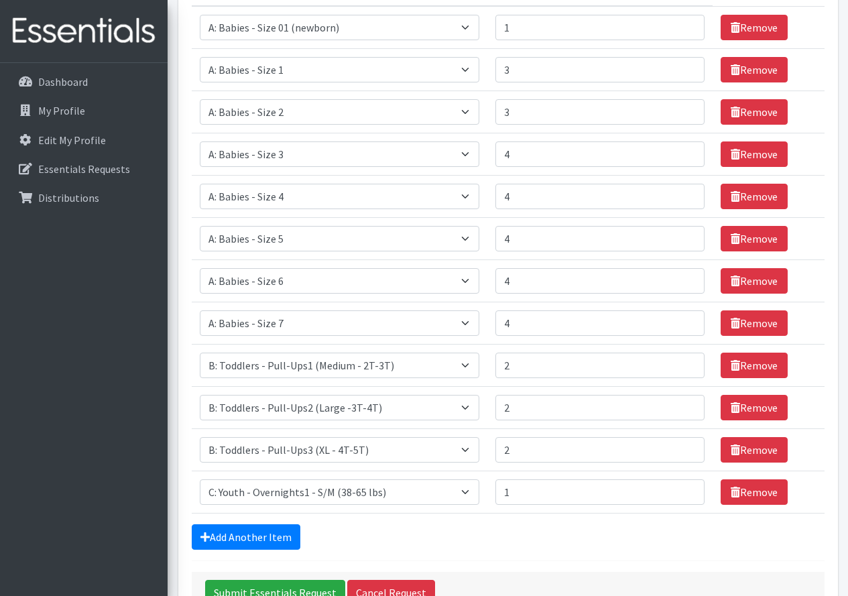
scroll to position [201, 0]
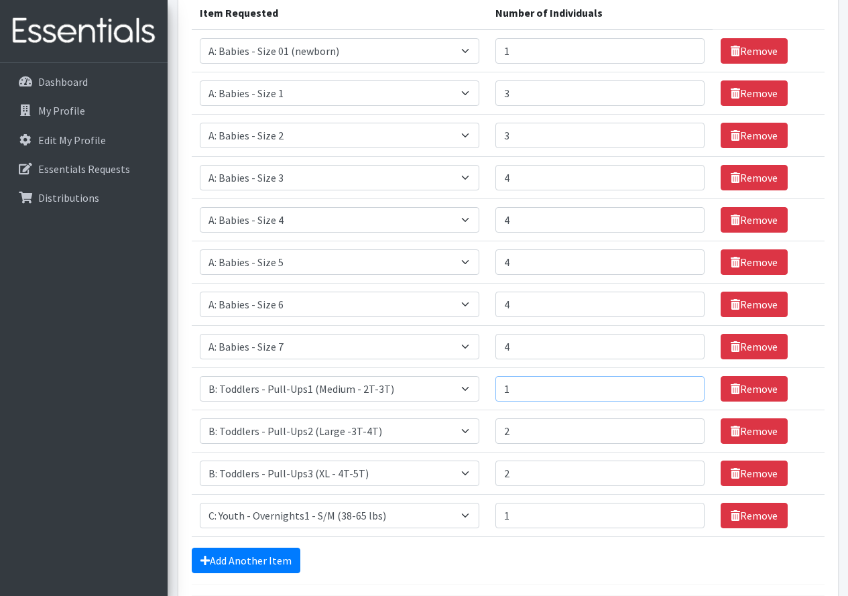
type input "1"
click at [683, 391] on input "1" at bounding box center [599, 388] width 209 height 25
drag, startPoint x: 740, startPoint y: 521, endPoint x: 731, endPoint y: 513, distance: 11.9
click at [740, 521] on link "Remove" at bounding box center [753, 514] width 67 height 25
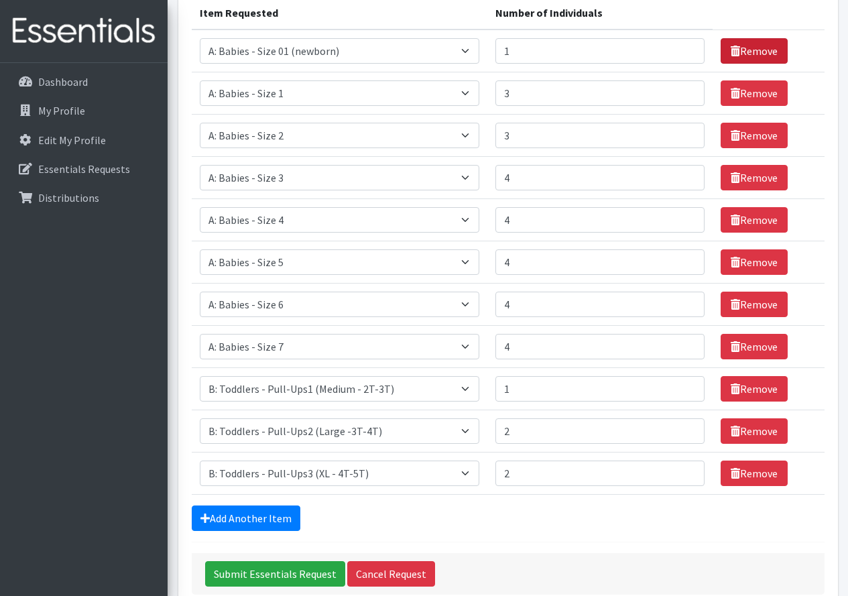
click at [736, 41] on link "Remove" at bounding box center [753, 50] width 67 height 25
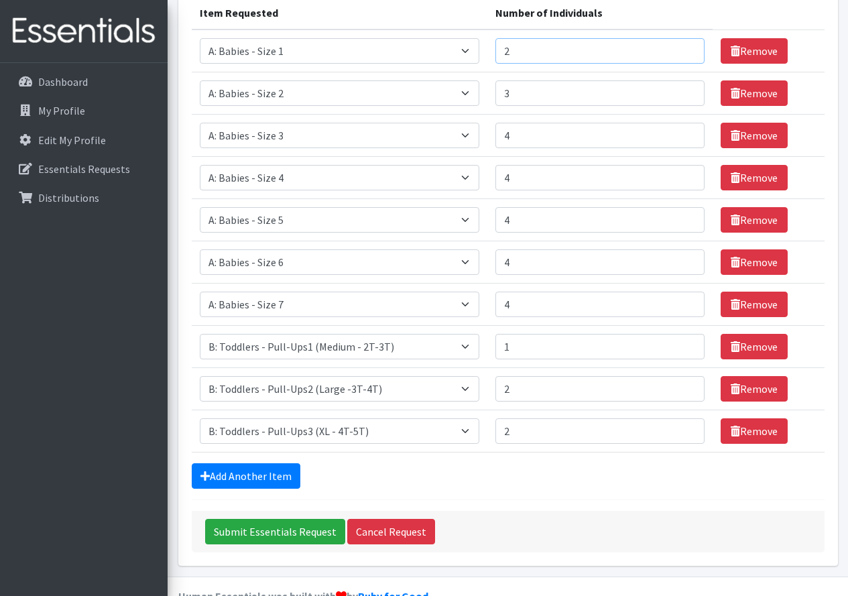
type input "2"
click at [687, 56] on input "2" at bounding box center [599, 50] width 209 height 25
click at [251, 523] on input "Submit Essentials Request" at bounding box center [275, 531] width 140 height 25
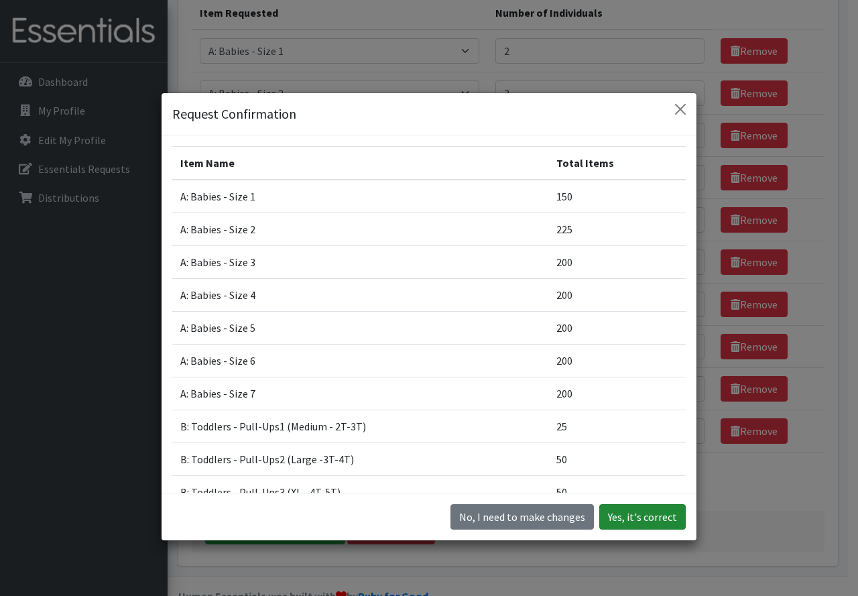
click at [613, 516] on button "Yes, it's correct" at bounding box center [642, 516] width 86 height 25
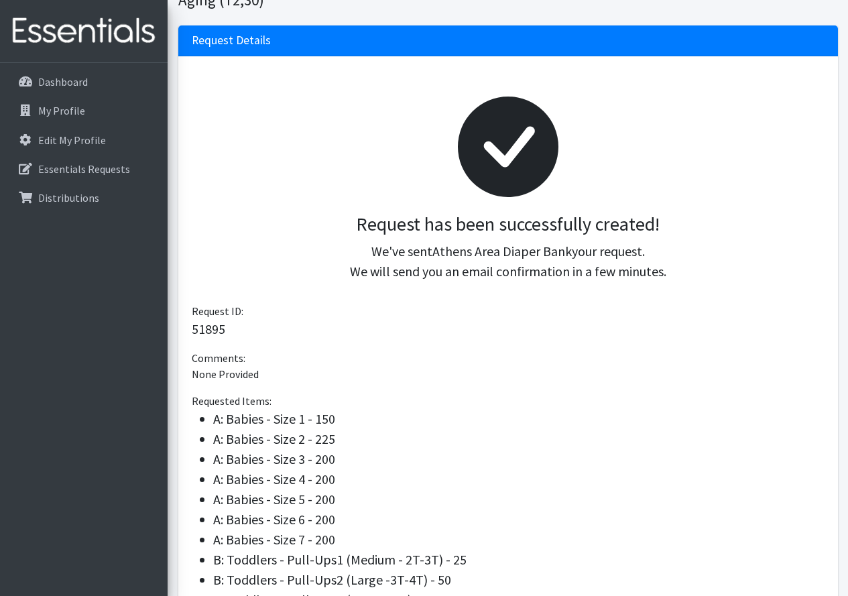
scroll to position [268, 0]
